Goal: Information Seeking & Learning: Learn about a topic

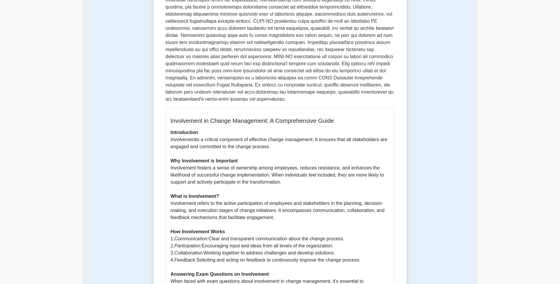
scroll to position [89, 0]
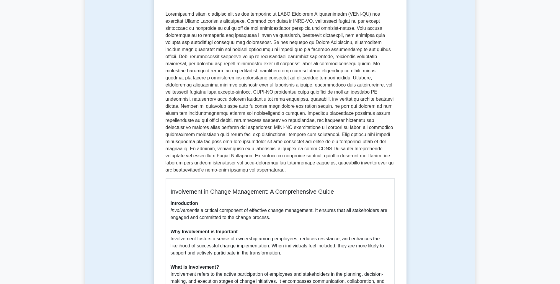
click at [113, 270] on div "Involvement 5 minutes 5 Questions Involvement in Change Management: A Comprehen…" at bounding box center [279, 230] width 389 height 548
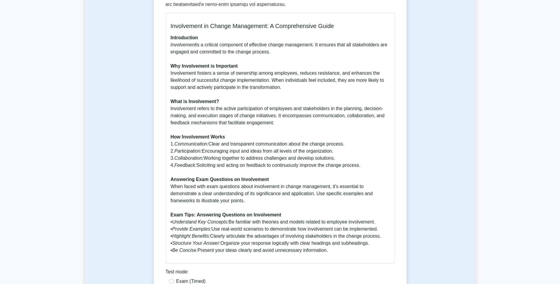
scroll to position [258, 0]
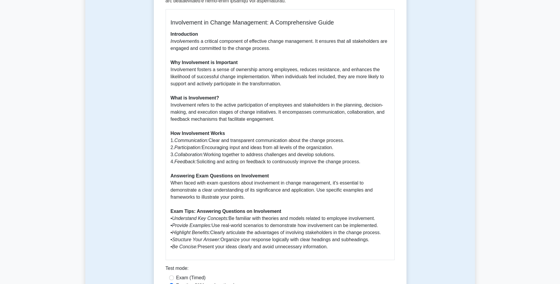
click at [63, 181] on main "Back to Change Management Involvement 5 minutes 5 Questions Involvement in Chan…" at bounding box center [280, 271] width 560 height 1020
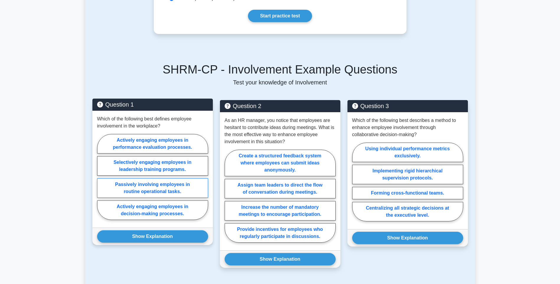
scroll to position [553, 0]
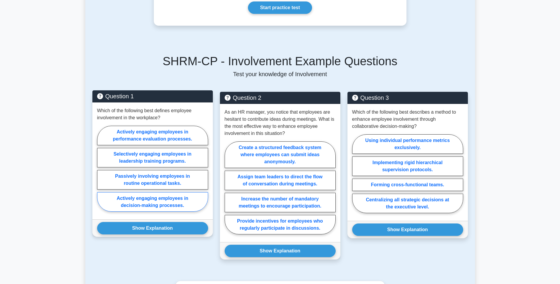
click at [191, 194] on label "Actively engaging employees in decision-making processes." at bounding box center [152, 201] width 111 height 19
click at [101, 172] on input "Actively engaging employees in decision-making processes." at bounding box center [99, 170] width 4 height 4
radio input "true"
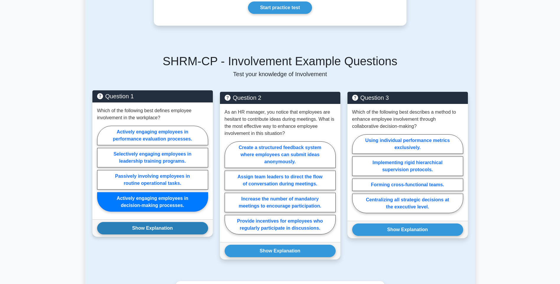
click at [180, 224] on button "Show Explanation" at bounding box center [152, 228] width 111 height 12
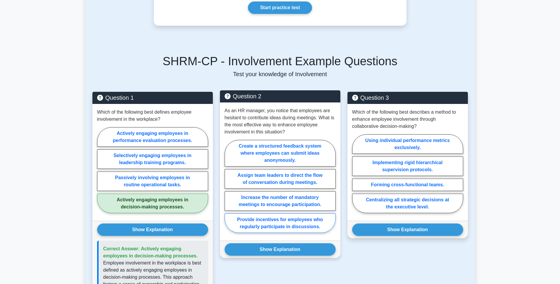
click at [315, 213] on label "Provide incentives for employees who regularly participate in discussions." at bounding box center [279, 222] width 111 height 19
click at [228, 190] on input "Provide incentives for employees who regularly participate in discussions." at bounding box center [226, 188] width 4 height 4
radio input "true"
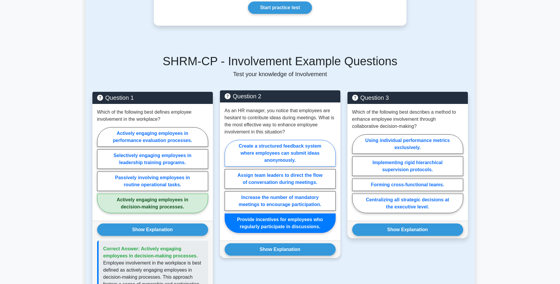
click at [305, 153] on label "Create a structured feedback system where employees can submit ideas anonymousl…" at bounding box center [279, 153] width 111 height 27
click at [228, 186] on input "Create a structured feedback system where employees can submit ideas anonymousl…" at bounding box center [226, 188] width 4 height 4
radio input "true"
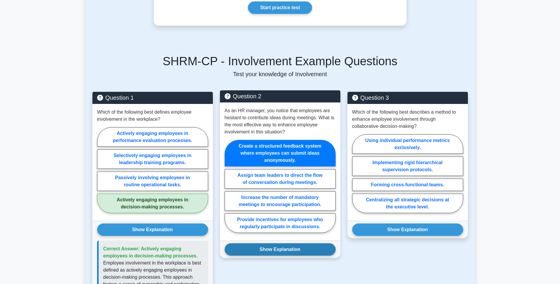
click at [267, 243] on button "Show Explanation" at bounding box center [279, 249] width 111 height 12
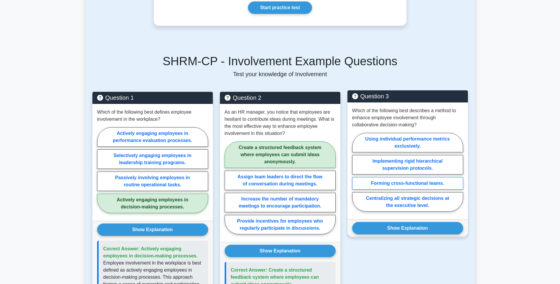
click at [413, 177] on label "Forming cross-functional teams." at bounding box center [407, 183] width 111 height 12
click at [356, 174] on input "Forming cross-functional teams." at bounding box center [354, 174] width 4 height 4
radio input "true"
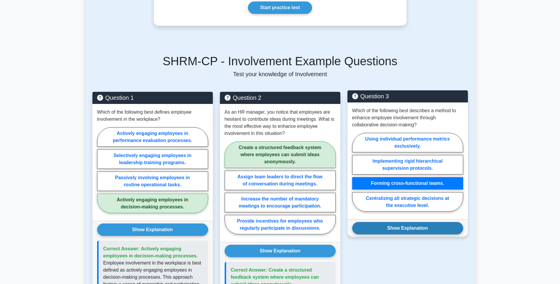
click at [418, 222] on button "Show Explanation" at bounding box center [407, 228] width 111 height 12
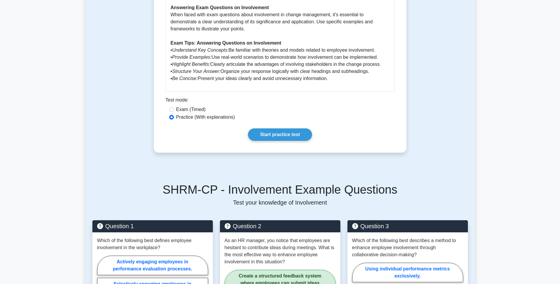
scroll to position [443, 0]
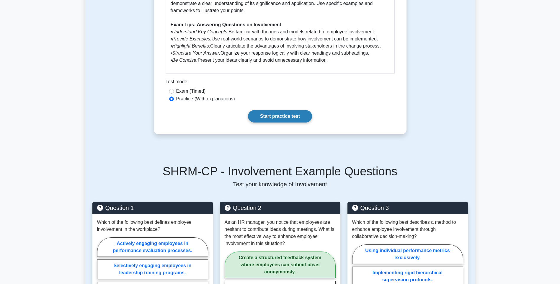
click at [295, 110] on link "Start practice test" at bounding box center [280, 116] width 64 height 12
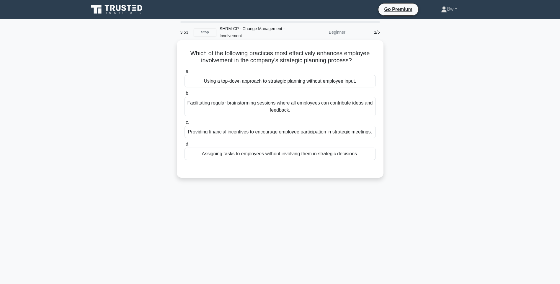
click at [309, 106] on div "Facilitating regular brainstorming sessions where all employees can contribute …" at bounding box center [279, 106] width 191 height 19
drag, startPoint x: 309, startPoint y: 106, endPoint x: 291, endPoint y: 116, distance: 20.7
click at [291, 116] on div "Facilitating regular brainstorming sessions where all employees can contribute …" at bounding box center [279, 106] width 191 height 19
click at [184, 95] on input "b. Facilitating regular brainstorming sessions where all employees can contribu…" at bounding box center [184, 93] width 0 height 4
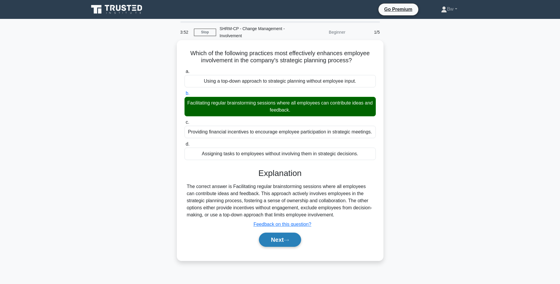
click at [294, 241] on button "Next" at bounding box center [280, 239] width 42 height 14
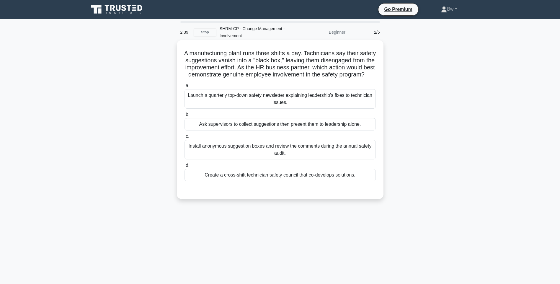
click at [319, 130] on div "Ask supervisors to collect suggestions then present them to leadership alone." at bounding box center [279, 124] width 191 height 12
click at [184, 117] on input "b. Ask supervisors to collect suggestions then present them to leadership alone." at bounding box center [184, 115] width 0 height 4
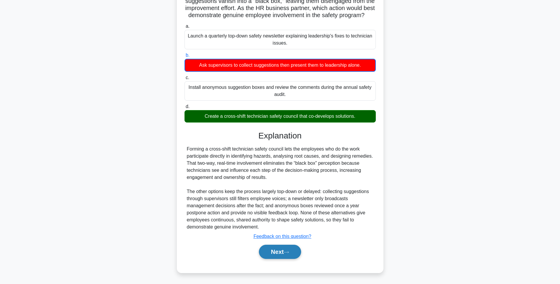
click at [286, 252] on icon at bounding box center [285, 251] width 5 height 3
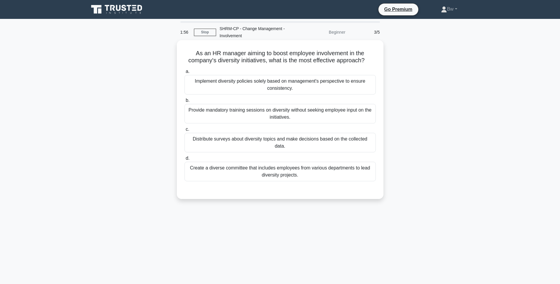
click at [346, 166] on div "Create a diverse committee that includes employees from various departments to …" at bounding box center [279, 171] width 191 height 19
click at [184, 160] on input "d. Create a diverse committee that includes employees from various departments …" at bounding box center [184, 158] width 0 height 4
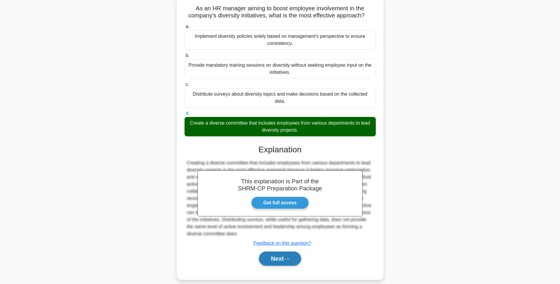
click at [287, 251] on button "Next" at bounding box center [280, 258] width 42 height 14
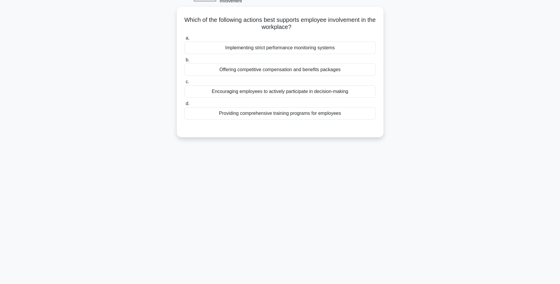
scroll to position [35, 0]
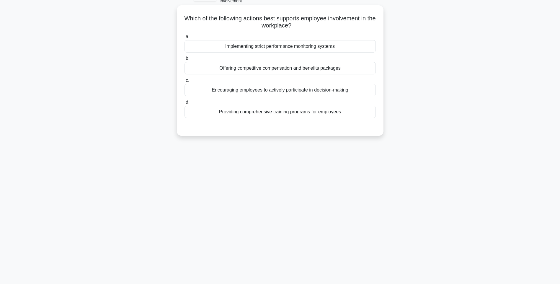
click at [312, 91] on div "Encouraging employees to actively participate in decision-making" at bounding box center [279, 90] width 191 height 12
click at [184, 82] on input "c. Encouraging employees to actively participate in decision-making" at bounding box center [184, 80] width 0 height 4
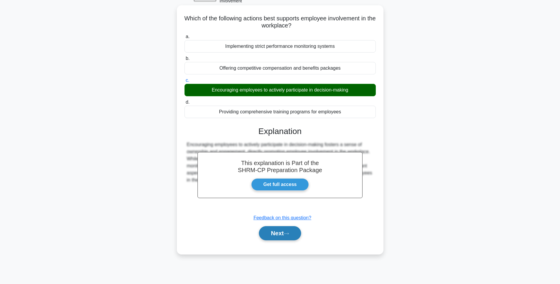
drag, startPoint x: 288, startPoint y: 235, endPoint x: 286, endPoint y: 231, distance: 4.5
click at [288, 235] on icon at bounding box center [285, 233] width 5 height 3
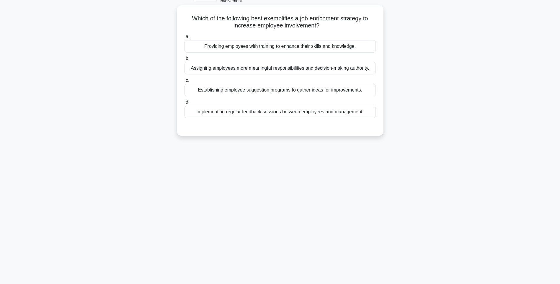
click at [350, 45] on div "Providing employees with training to enhance their skills and knowledge." at bounding box center [279, 46] width 191 height 12
click at [184, 39] on input "a. Providing employees with training to enhance their skills and knowledge." at bounding box center [184, 37] width 0 height 4
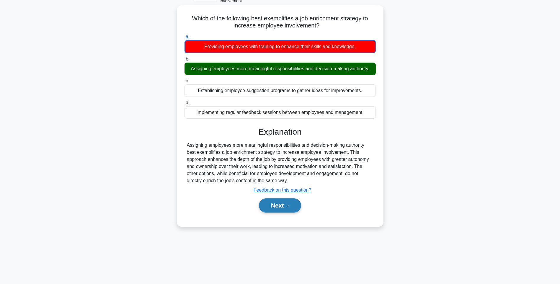
click at [293, 204] on button "Next" at bounding box center [280, 205] width 42 height 14
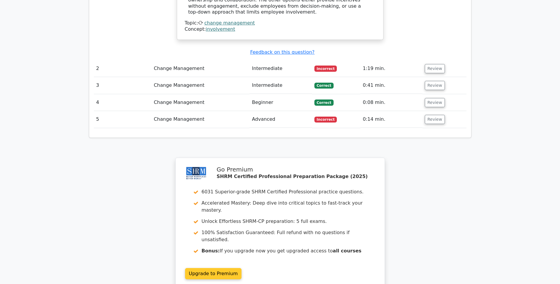
scroll to position [707, 0]
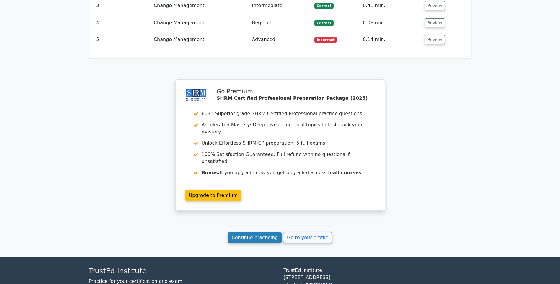
click at [265, 232] on link "Continue practicing" at bounding box center [255, 237] width 54 height 11
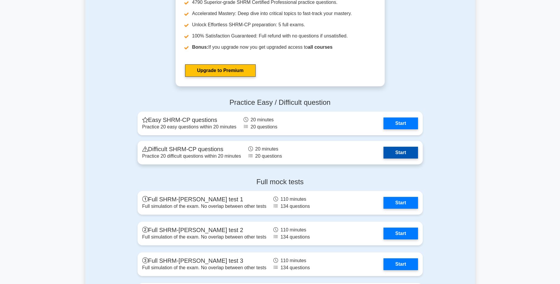
scroll to position [1121, 0]
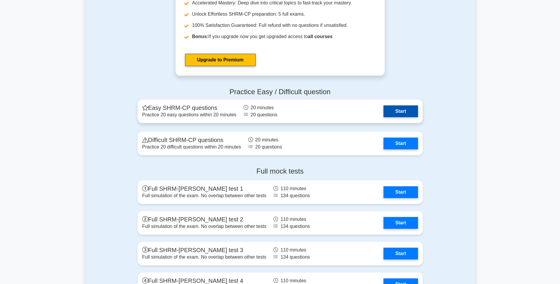
drag, startPoint x: 393, startPoint y: 108, endPoint x: 387, endPoint y: 106, distance: 6.2
click at [393, 108] on link "Start" at bounding box center [400, 111] width 34 height 12
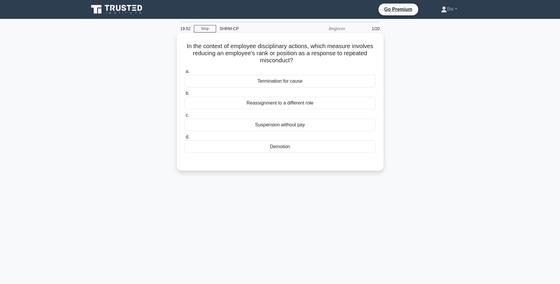
click at [354, 150] on div "Demotion" at bounding box center [279, 146] width 191 height 12
click at [184, 139] on input "d. Demotion" at bounding box center [184, 137] width 0 height 4
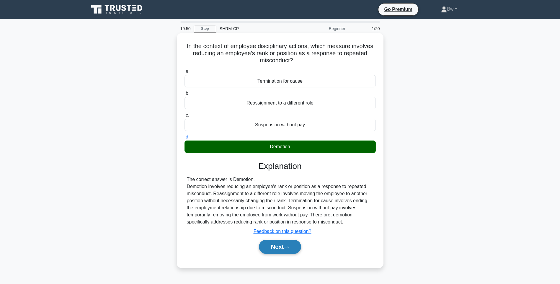
click at [277, 244] on button "Next" at bounding box center [280, 247] width 42 height 14
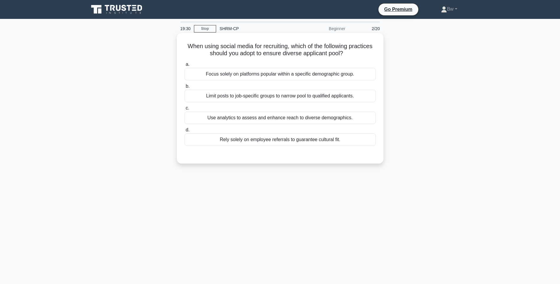
click at [315, 118] on div "Use analytics to assess and enhance reach to diverse demographics." at bounding box center [279, 118] width 191 height 12
click at [184, 110] on input "c. Use analytics to assess and enhance reach to diverse demographics." at bounding box center [184, 108] width 0 height 4
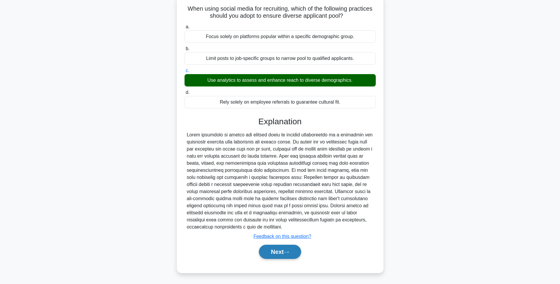
click at [266, 252] on button "Next" at bounding box center [280, 252] width 42 height 14
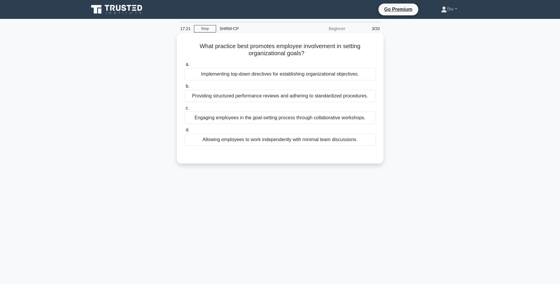
click at [260, 120] on div "Engaging employees in the goal-setting process through collaborative workshops." at bounding box center [279, 118] width 191 height 12
click at [184, 110] on input "c. Engaging employees in the goal-setting process through collaborative worksho…" at bounding box center [184, 108] width 0 height 4
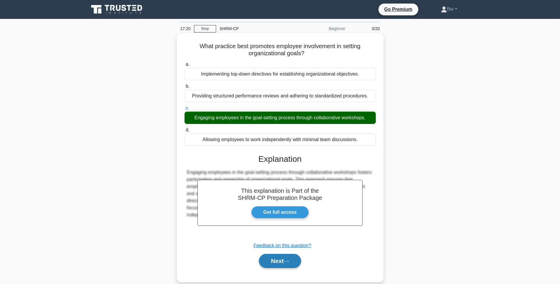
click at [273, 258] on button "Next" at bounding box center [280, 261] width 42 height 14
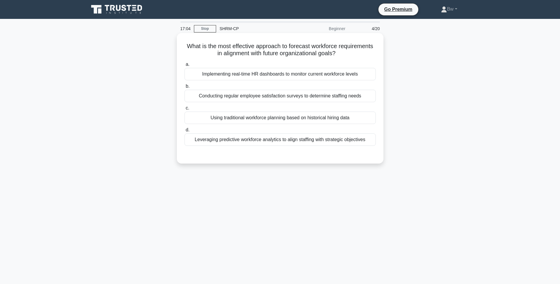
click at [372, 140] on div "Leveraging predictive workforce analytics to align staffing with strategic obje…" at bounding box center [279, 139] width 191 height 12
click at [184, 132] on input "d. Leveraging predictive workforce analytics to align staffing with strategic o…" at bounding box center [184, 130] width 0 height 4
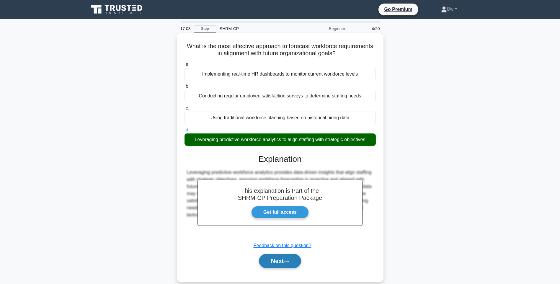
click at [286, 267] on button "Next" at bounding box center [280, 261] width 42 height 14
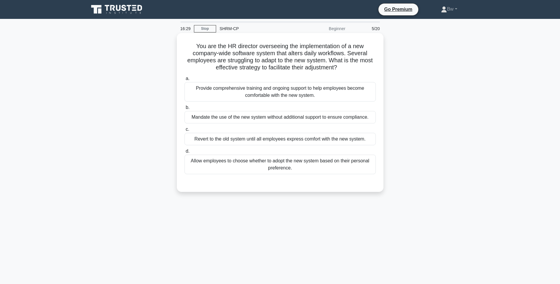
click at [347, 93] on div "Provide comprehensive training and ongoing support to help employees become com…" at bounding box center [279, 91] width 191 height 19
click at [184, 81] on input "a. Provide comprehensive training and ongoing support to help employees become …" at bounding box center [184, 79] width 0 height 4
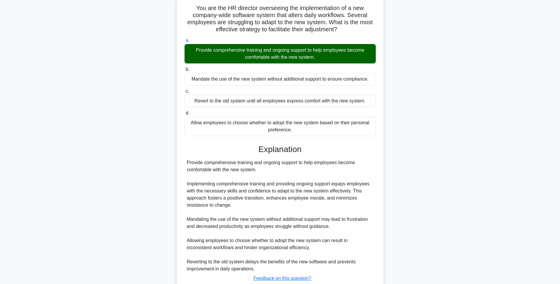
scroll to position [80, 0]
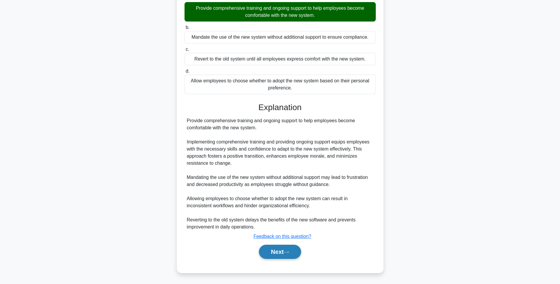
click at [285, 254] on button "Next" at bounding box center [280, 252] width 42 height 14
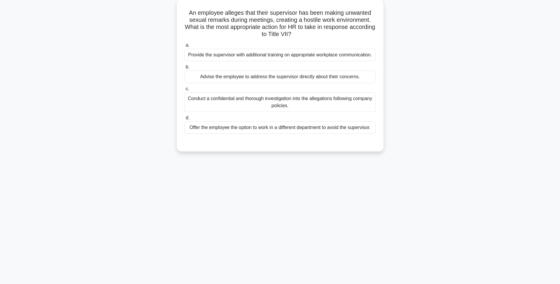
scroll to position [35, 0]
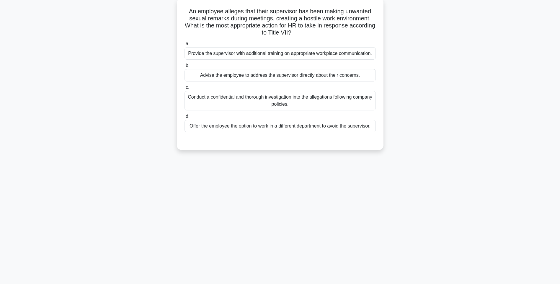
click at [361, 105] on div "Conduct a confidential and thorough investigation into the allegations followin…" at bounding box center [279, 100] width 191 height 19
click at [184, 89] on input "c. Conduct a confidential and thorough investigation into the allegations follo…" at bounding box center [184, 88] width 0 height 4
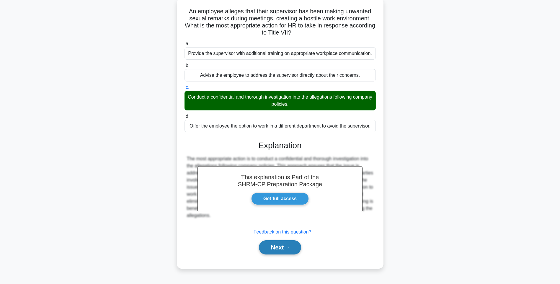
click at [284, 250] on button "Next" at bounding box center [280, 247] width 42 height 14
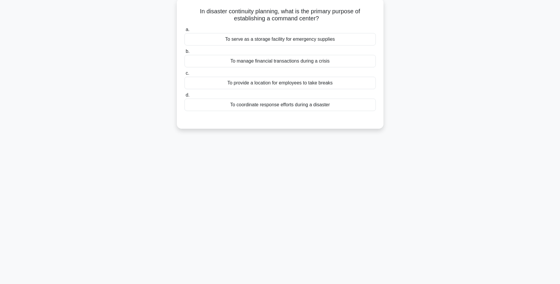
click at [340, 40] on div "To serve as a storage facility for emergency supplies" at bounding box center [279, 39] width 191 height 12
click at [184, 32] on input "a. To serve as a storage facility for emergency supplies" at bounding box center [184, 30] width 0 height 4
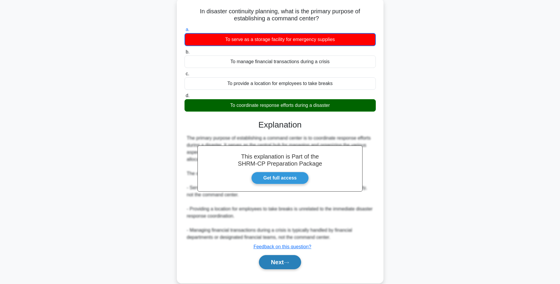
click at [274, 258] on button "Next" at bounding box center [280, 262] width 42 height 14
